Goal: Communication & Community: Share content

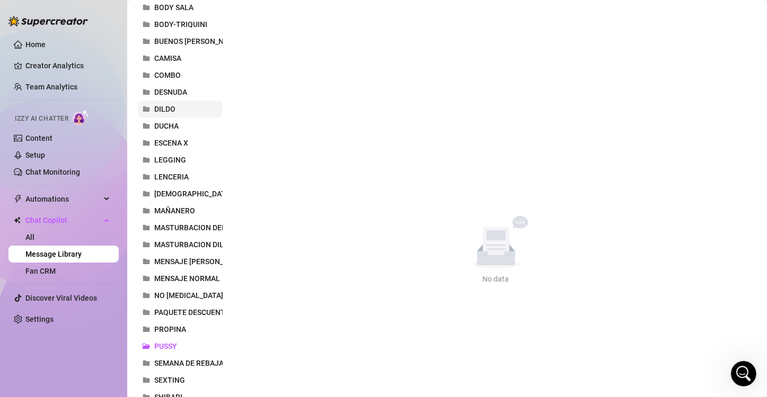
scroll to position [224, 0]
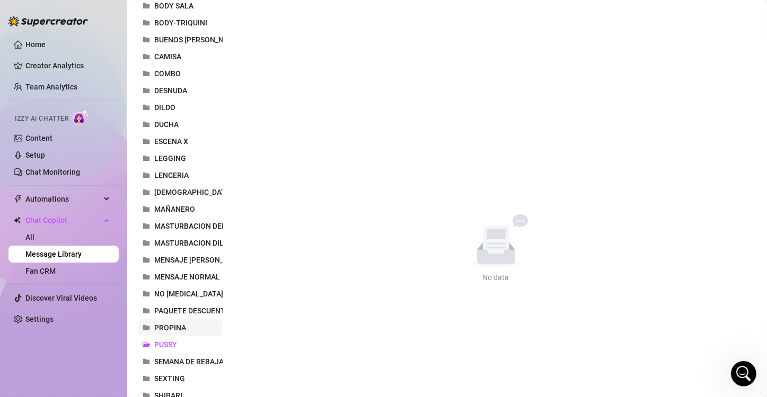
click at [170, 326] on span "PROPINA" at bounding box center [170, 328] width 32 height 8
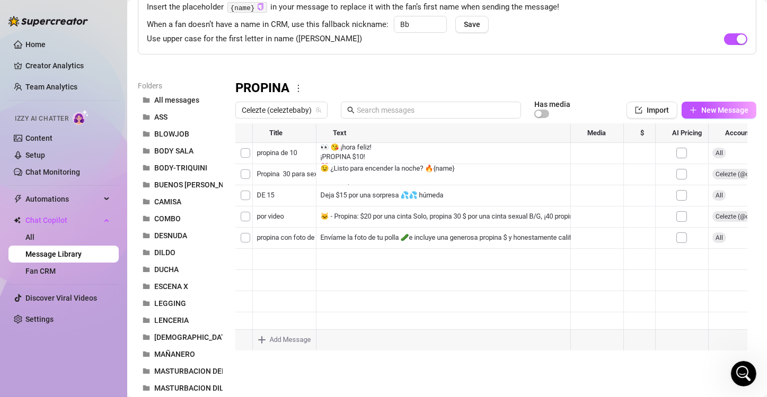
scroll to position [65, 0]
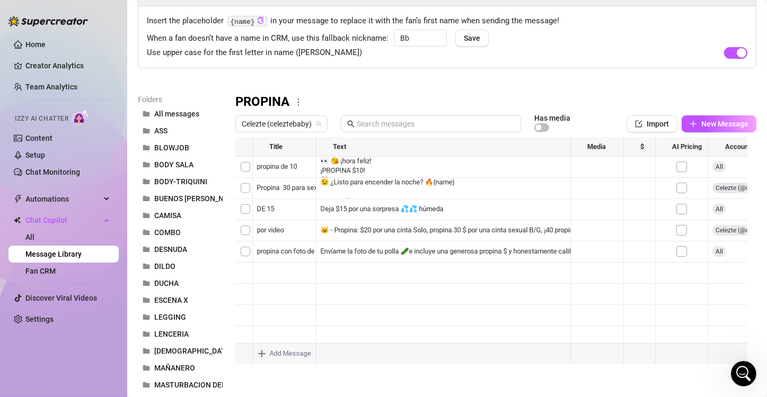
click at [333, 271] on div at bounding box center [491, 255] width 512 height 236
click at [346, 271] on div at bounding box center [491, 255] width 512 height 236
click at [715, 121] on span "New Message" at bounding box center [724, 124] width 47 height 8
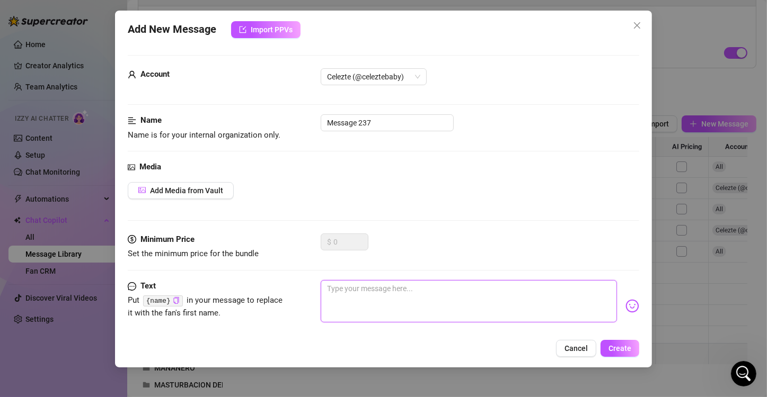
paste textarea "¿Oye estás en línea? 👀 propina $ 10 y te enviaré algo digno de $ 30, o propina …"
type textarea "¿Oye estás en línea? 👀 propina $ 10 y te enviaré algo digno de $ 30, o propina …"
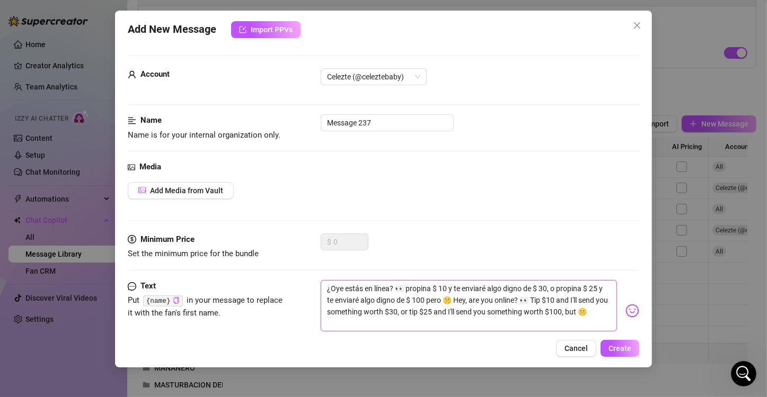
scroll to position [0, 0]
type textarea "¿Oye estás en línea? 👀 propina $ 10 y te enviaré algo digno de $ 30, o propina …"
drag, startPoint x: 391, startPoint y: 123, endPoint x: 315, endPoint y: 121, distance: 75.3
click at [315, 121] on div "Name Name is for your internal organization only. Message 237" at bounding box center [383, 127] width 511 height 27
click at [382, 84] on span "Celezte (@celeztebaby)" at bounding box center [373, 77] width 93 height 16
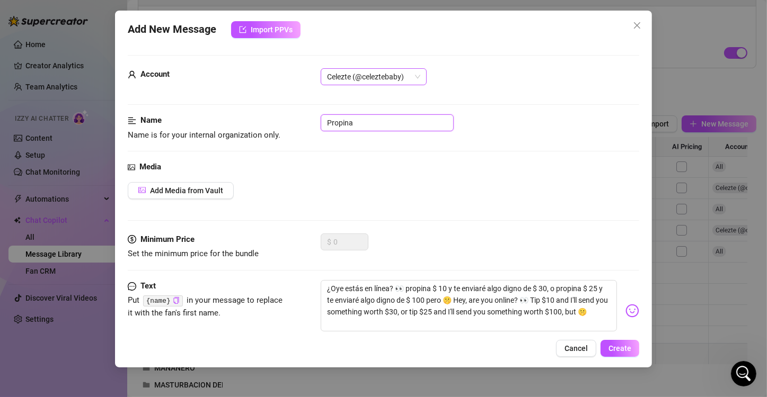
type input "Propina"
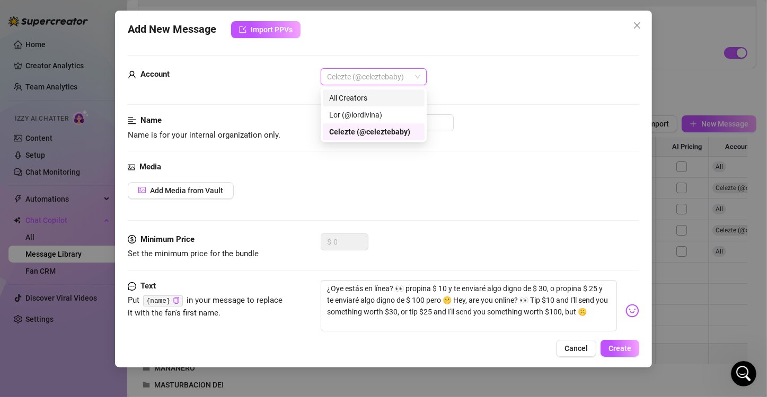
click at [376, 93] on div "All Creators" at bounding box center [373, 98] width 89 height 12
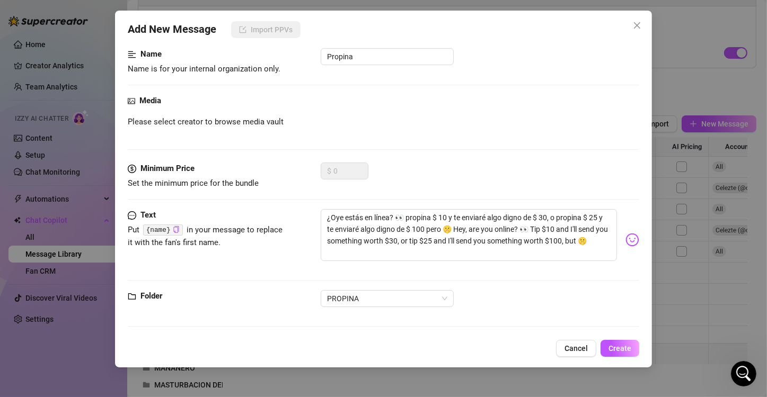
scroll to position [68, 0]
click at [633, 347] on button "Create" at bounding box center [619, 348] width 39 height 17
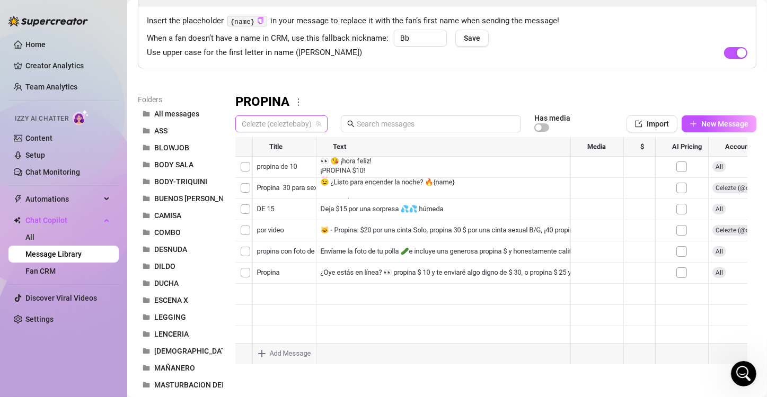
click at [285, 117] on span "Celezte (celeztebaby)" at bounding box center [281, 124] width 79 height 16
click at [277, 144] on span "All Creators" at bounding box center [264, 144] width 40 height 12
